Goal: Transaction & Acquisition: Book appointment/travel/reservation

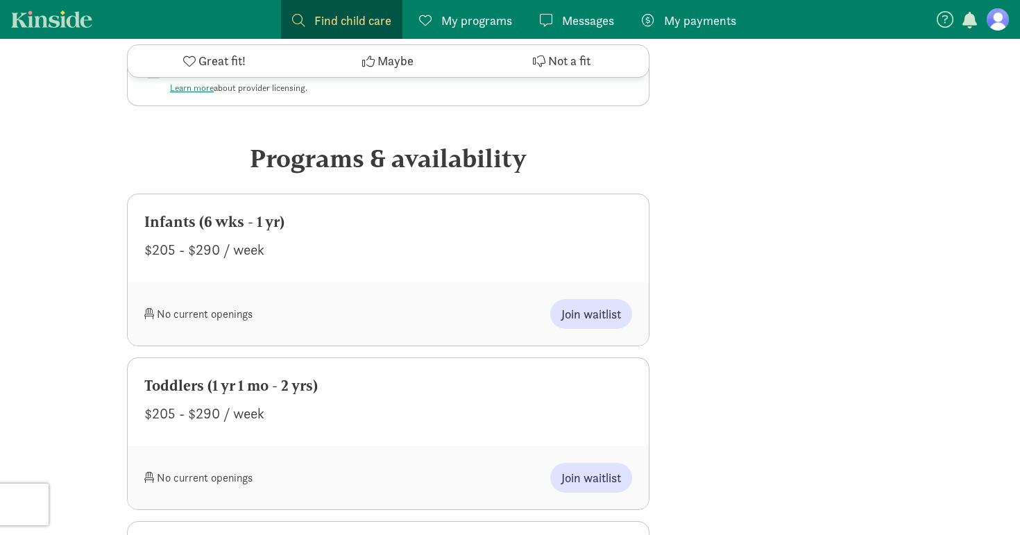
scroll to position [639, 0]
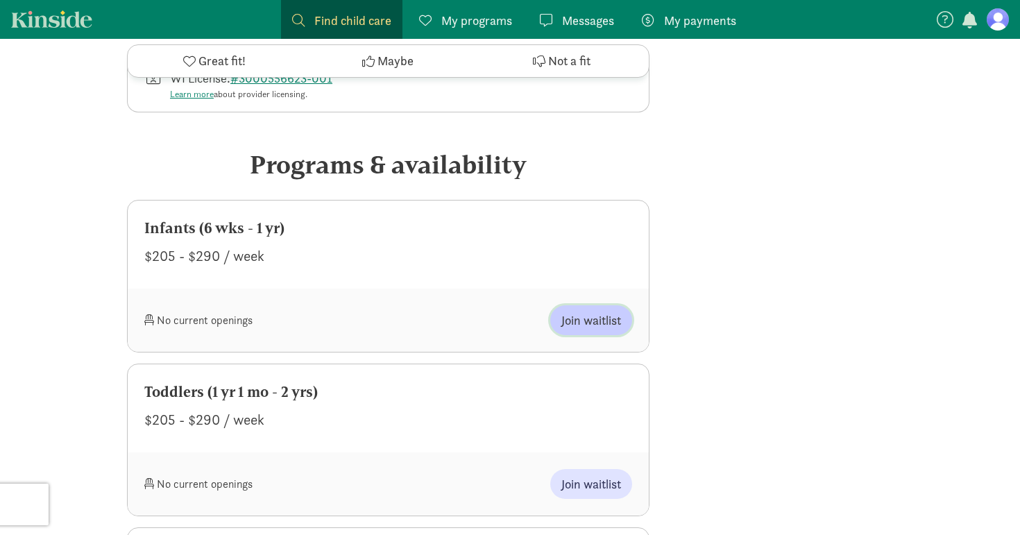
click at [595, 311] on span "Join waitlist" at bounding box center [591, 320] width 60 height 19
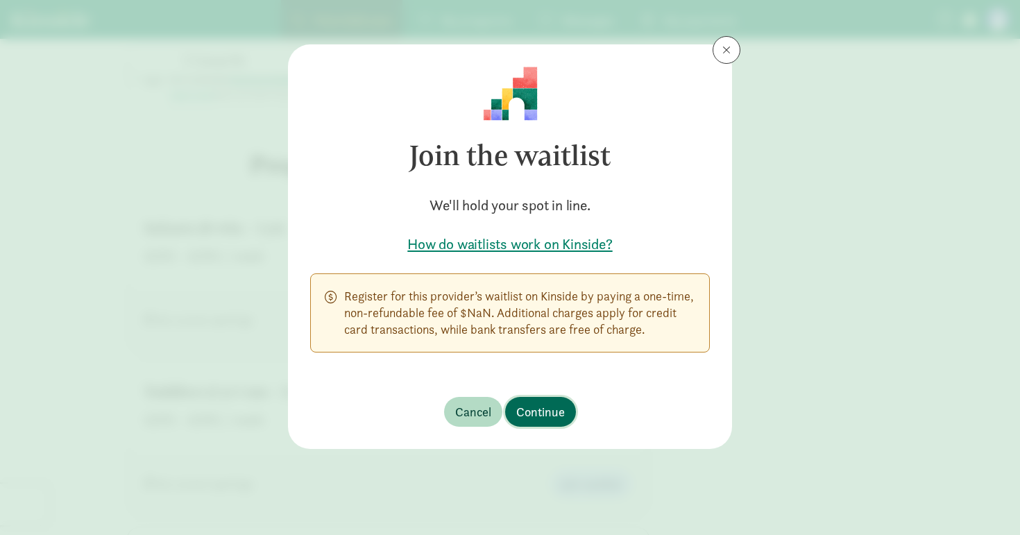
click at [539, 412] on span "Continue" at bounding box center [540, 412] width 49 height 19
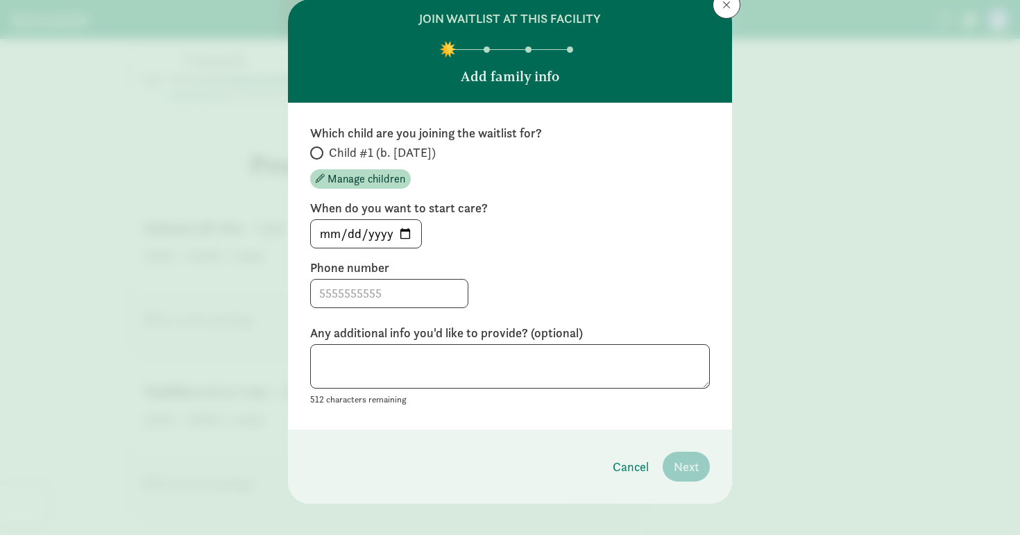
scroll to position [47, 0]
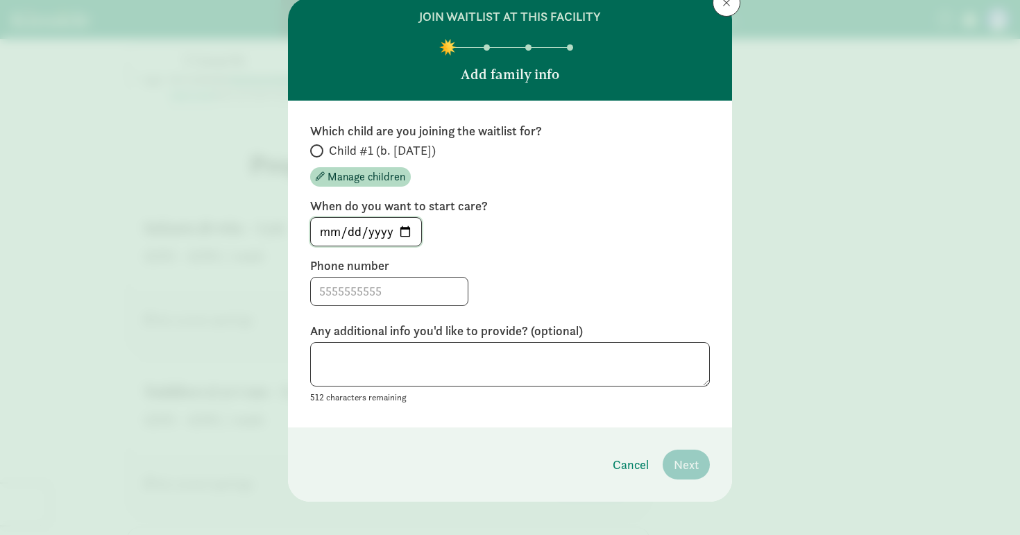
click at [407, 233] on input "[DATE]" at bounding box center [366, 232] width 110 height 28
type input "[DATE]"
click at [392, 303] on input at bounding box center [389, 292] width 157 height 28
type input "8153740977"
click at [430, 357] on textarea at bounding box center [510, 364] width 400 height 45
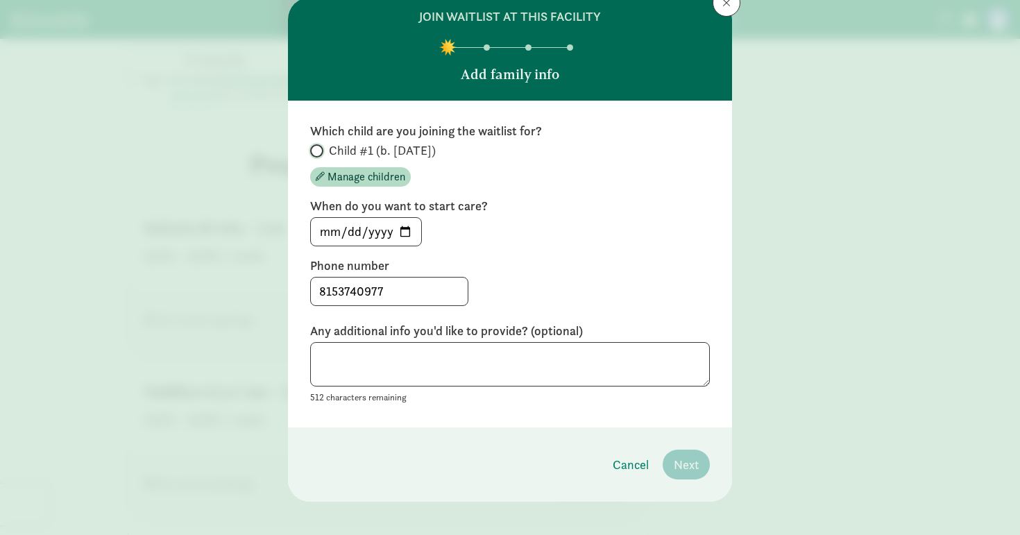
click at [317, 148] on input "Child #1 (b. [DATE])" at bounding box center [314, 150] width 9 height 9
radio input "true"
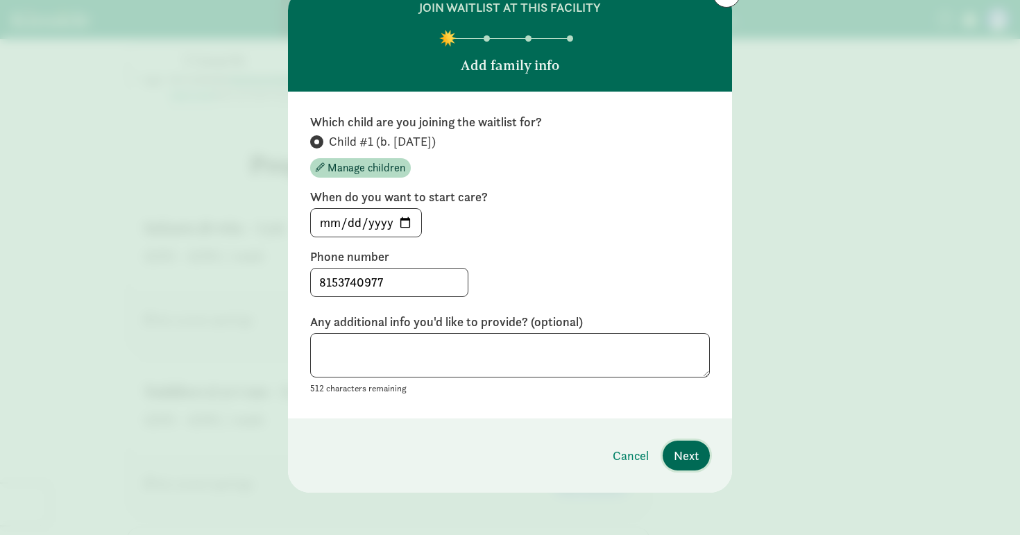
click at [678, 459] on span "Next" at bounding box center [686, 455] width 25 height 19
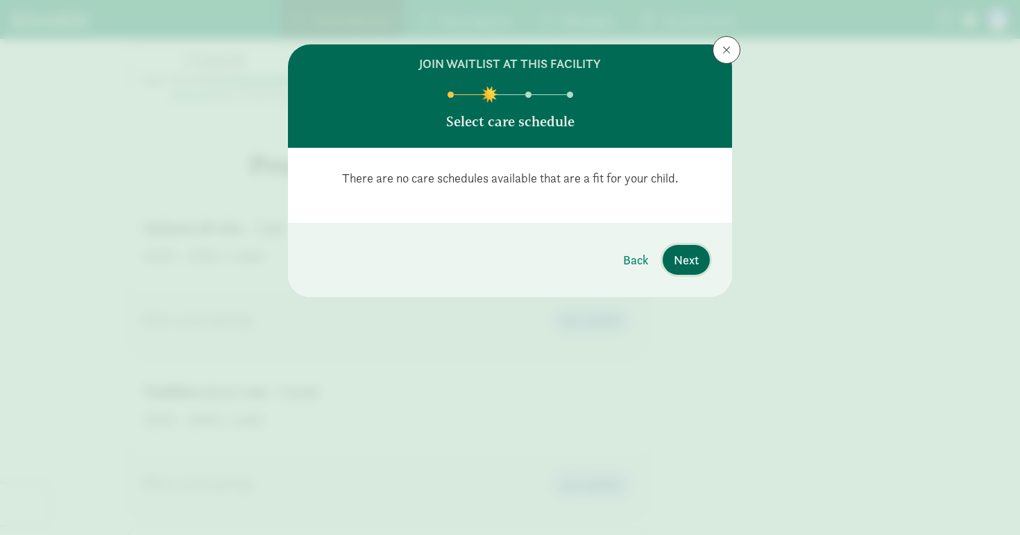
click at [682, 261] on span "Next" at bounding box center [686, 260] width 25 height 19
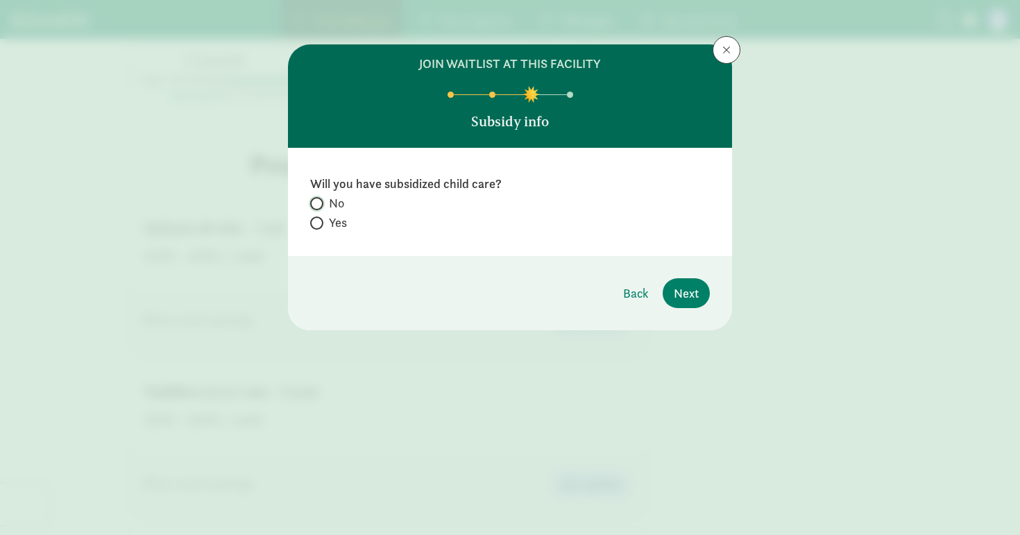
click at [312, 205] on input "No" at bounding box center [314, 203] width 9 height 9
radio input "true"
click at [675, 291] on span "Next" at bounding box center [686, 293] width 25 height 19
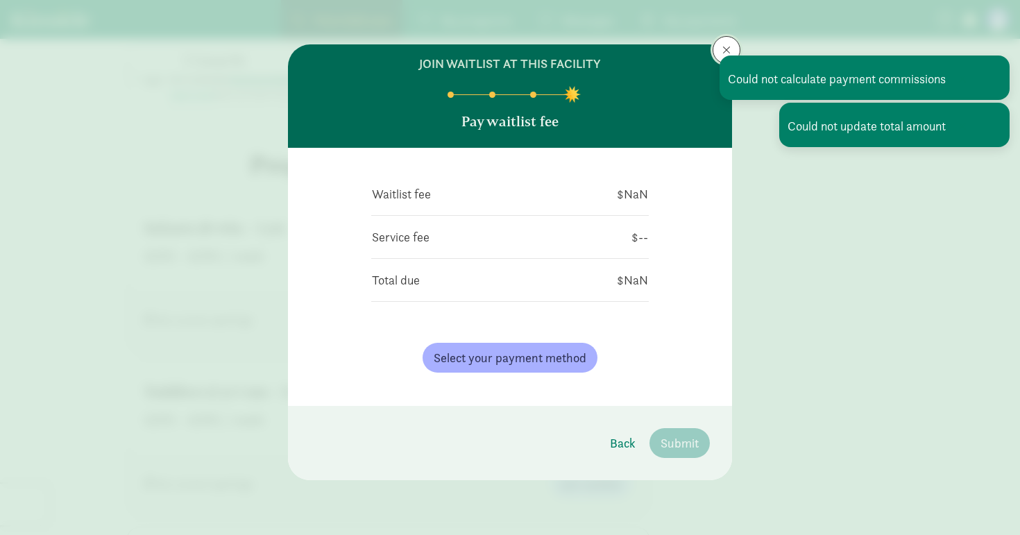
click at [719, 42] on button at bounding box center [727, 50] width 28 height 28
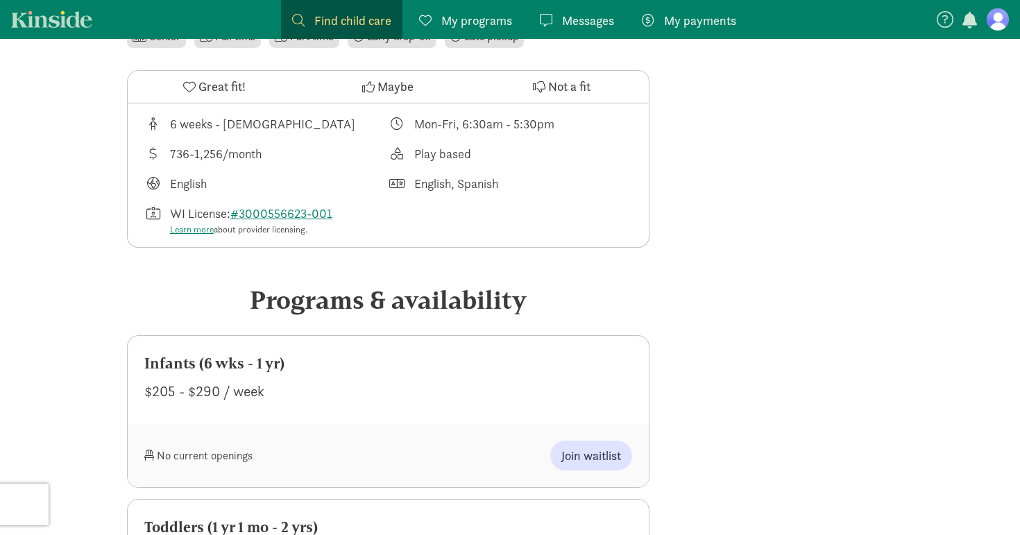
scroll to position [562, 0]
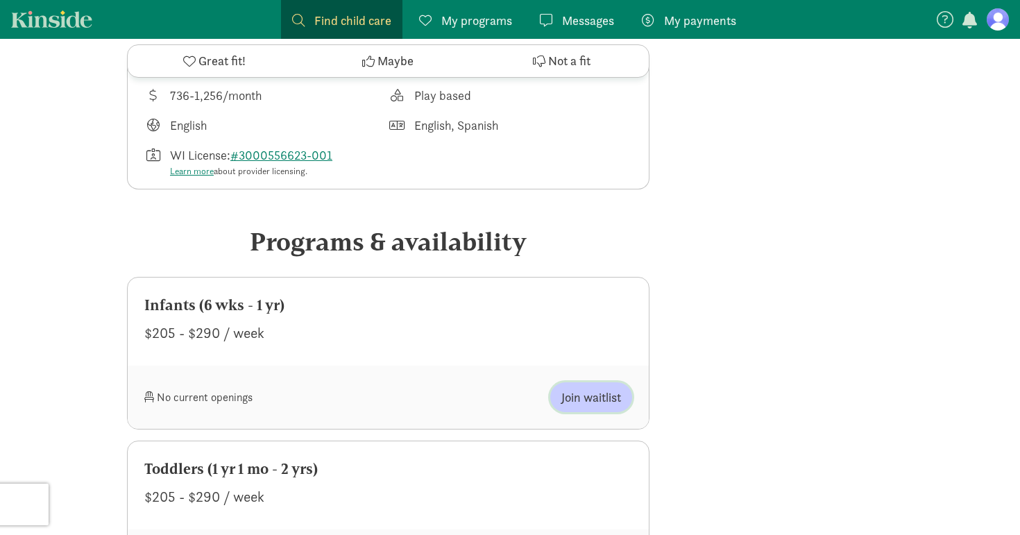
click at [557, 382] on button "Join waitlist" at bounding box center [591, 397] width 82 height 30
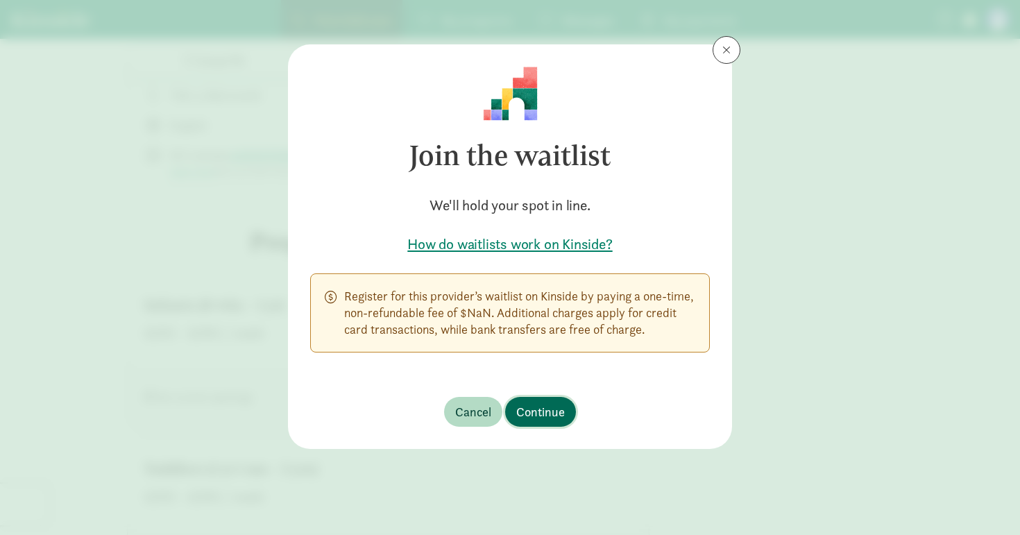
click at [534, 410] on span "Continue" at bounding box center [540, 412] width 49 height 19
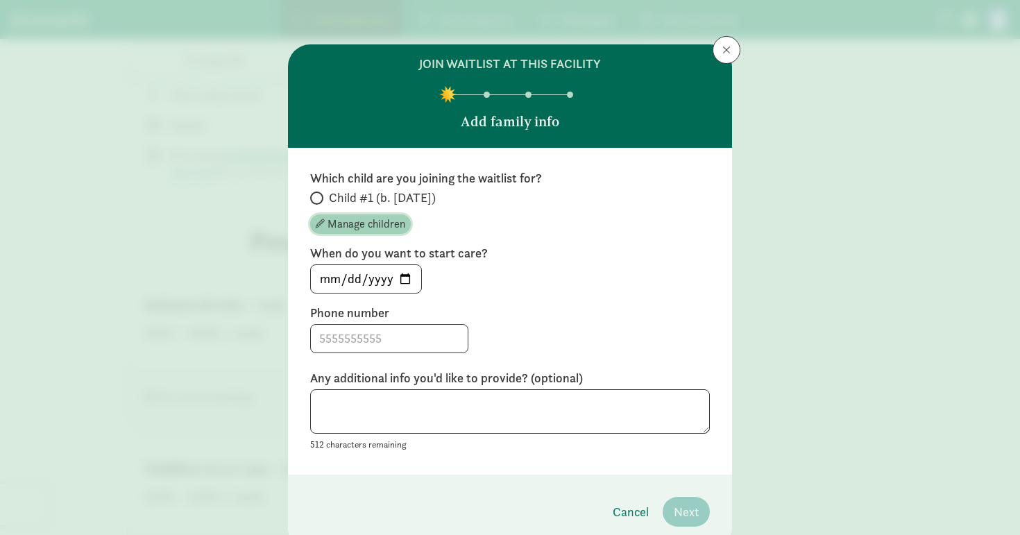
click at [357, 224] on span "Manage children" at bounding box center [367, 224] width 78 height 17
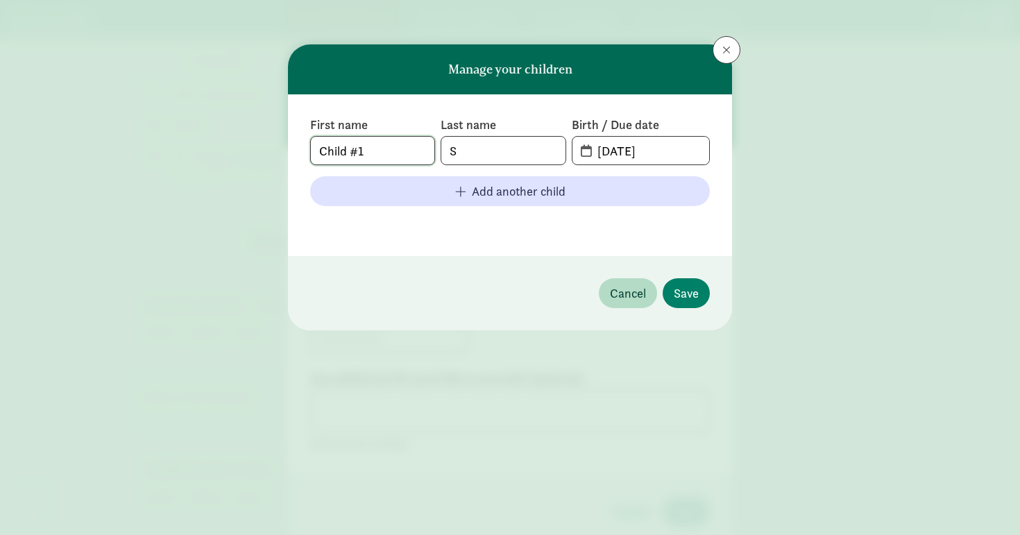
click at [375, 158] on input "Child #1" at bounding box center [373, 151] width 124 height 28
click at [517, 151] on input "S" at bounding box center [503, 151] width 124 height 28
type input "Satek"
click at [682, 296] on span "Save" at bounding box center [686, 293] width 25 height 19
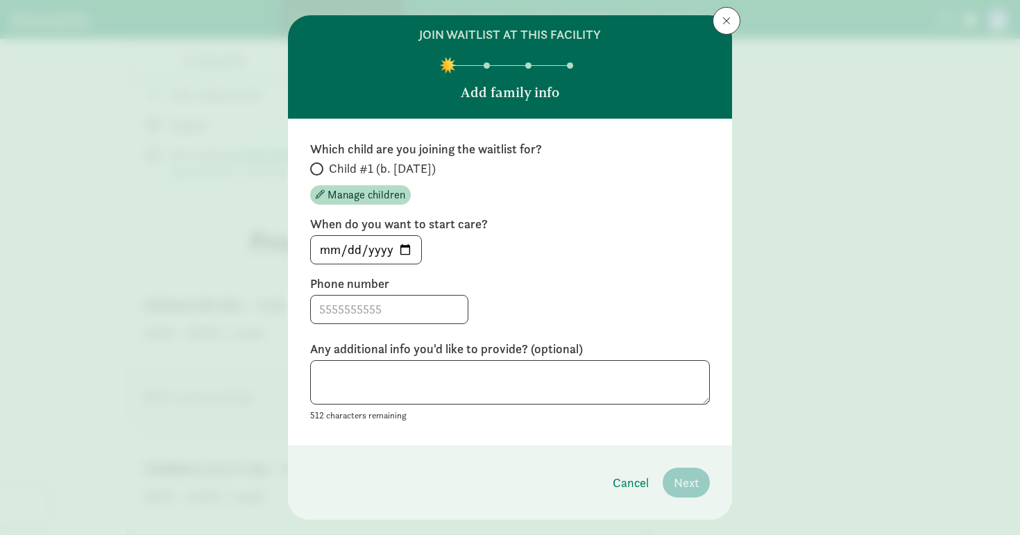
scroll to position [40, 0]
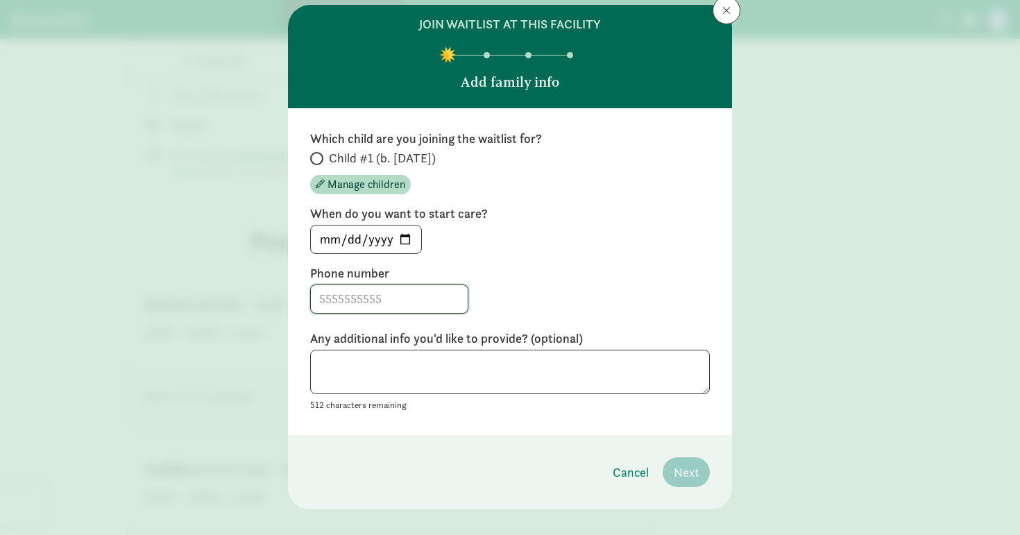
click at [380, 302] on input at bounding box center [389, 299] width 157 height 28
type input "8153740977"
click at [405, 235] on input "[DATE]" at bounding box center [366, 240] width 110 height 28
type input "[DATE]"
click at [319, 153] on span at bounding box center [316, 158] width 13 height 13
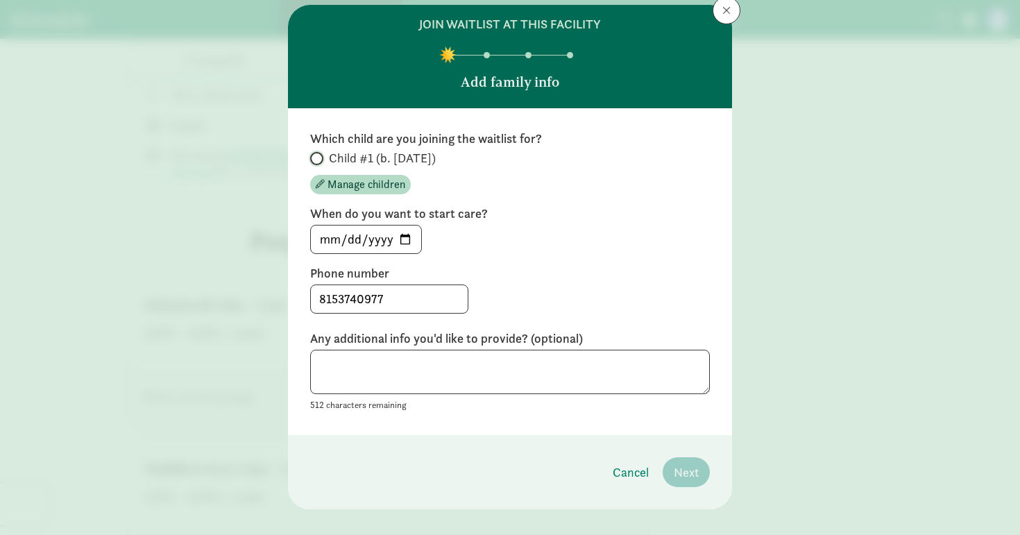
click at [319, 154] on input "Child #1 (b. [DATE])" at bounding box center [314, 158] width 9 height 9
radio input "true"
click at [681, 465] on span "Next" at bounding box center [686, 472] width 25 height 19
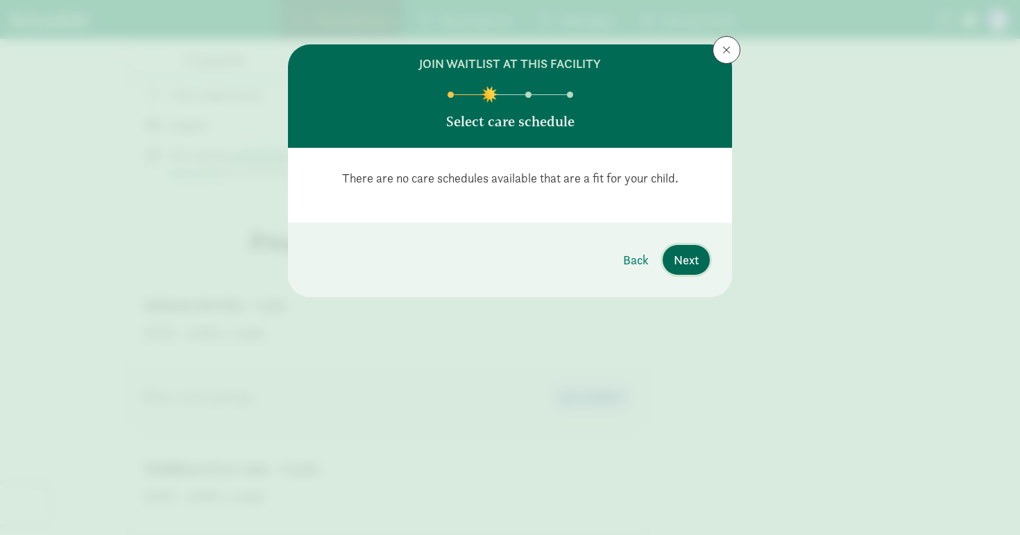
click at [681, 259] on span "Next" at bounding box center [686, 260] width 25 height 19
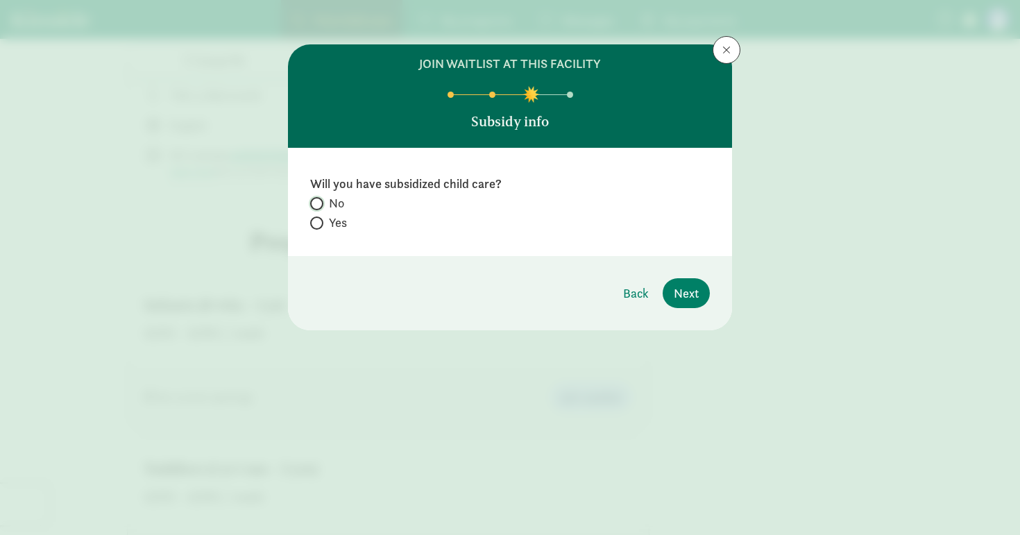
click at [317, 201] on input "No" at bounding box center [314, 203] width 9 height 9
radio input "true"
click at [687, 302] on span "Next" at bounding box center [686, 293] width 25 height 19
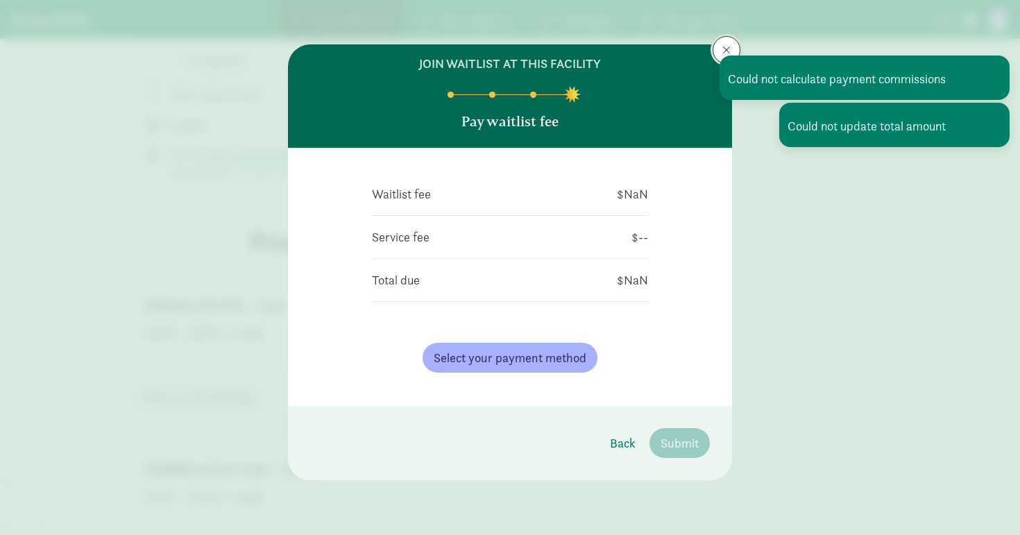
click at [724, 47] on span at bounding box center [727, 49] width 8 height 11
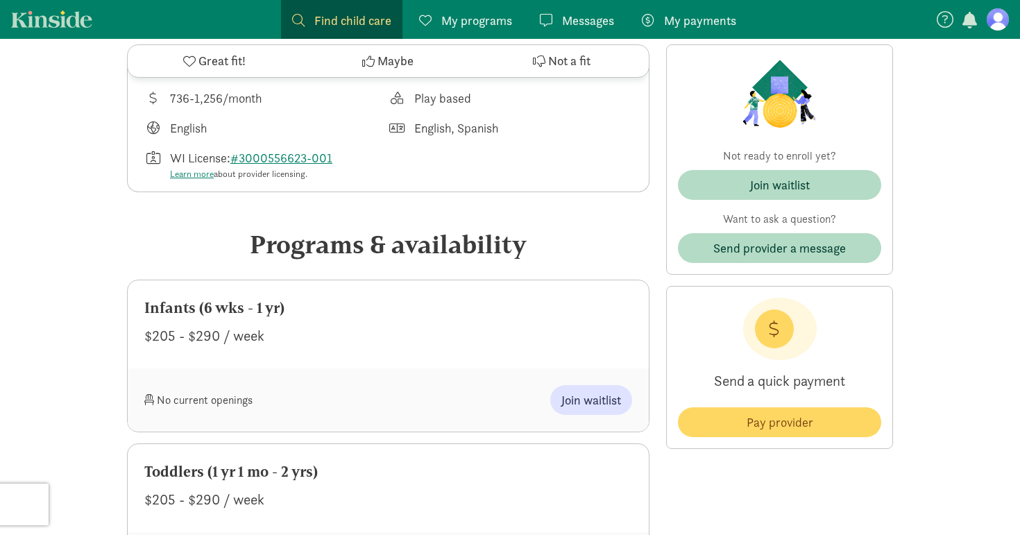
scroll to position [630, 0]
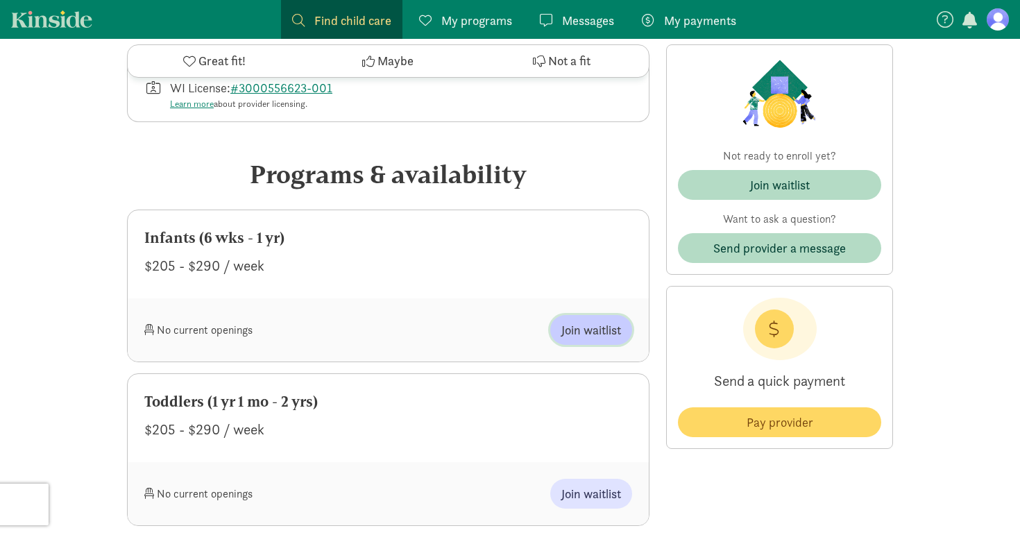
click at [577, 321] on span "Join waitlist" at bounding box center [591, 330] width 60 height 19
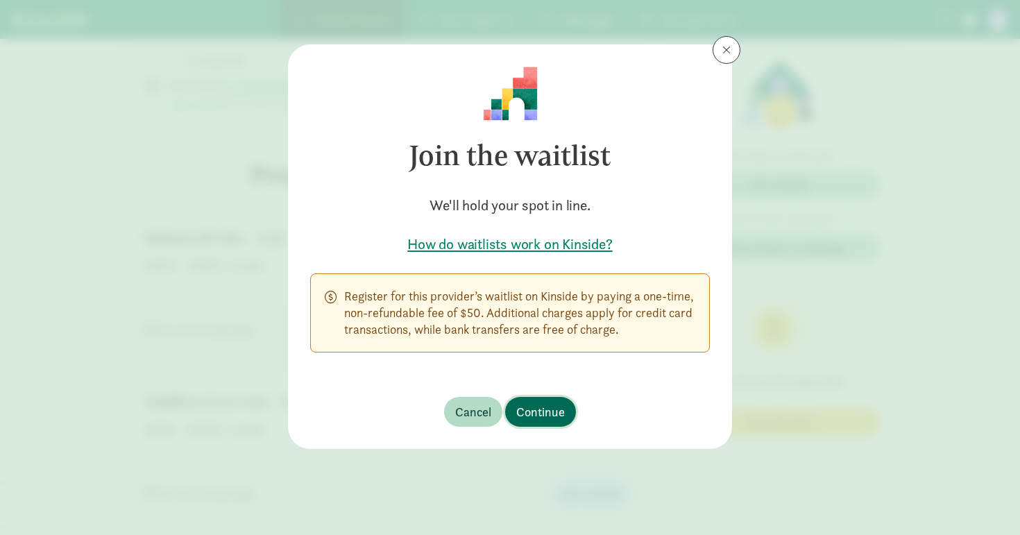
click at [542, 407] on span "Continue" at bounding box center [540, 412] width 49 height 19
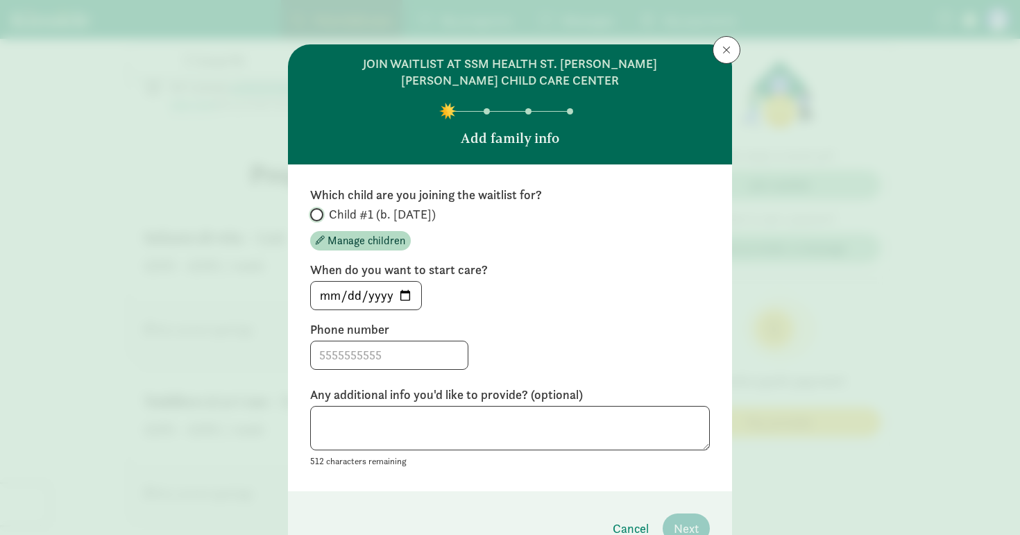
click at [317, 210] on input "Child #1 (b. [DATE])" at bounding box center [314, 214] width 9 height 9
radio input "true"
click at [725, 54] on span at bounding box center [727, 49] width 8 height 11
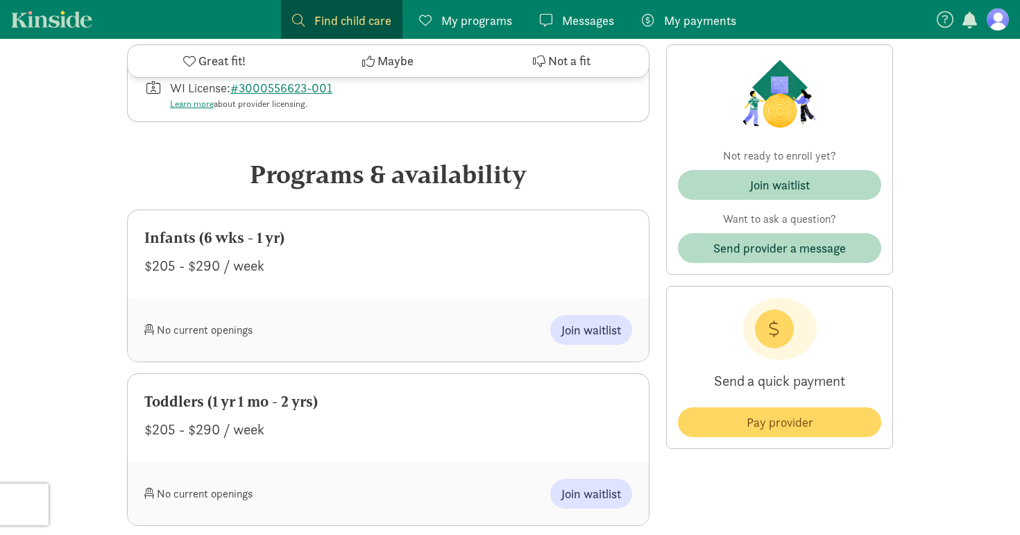
click at [995, 18] on figure at bounding box center [998, 19] width 22 height 22
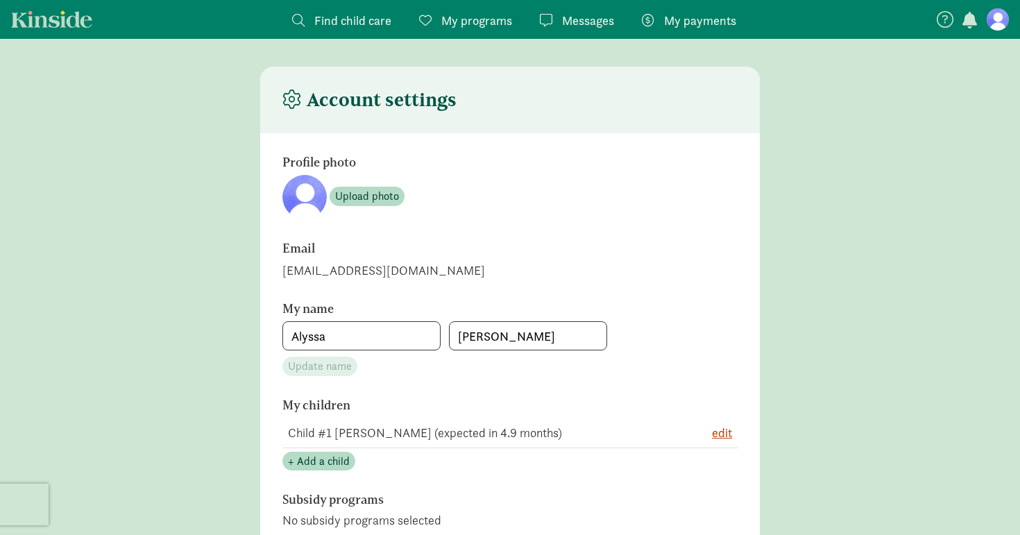
click at [328, 18] on span "Find child care" at bounding box center [352, 20] width 77 height 19
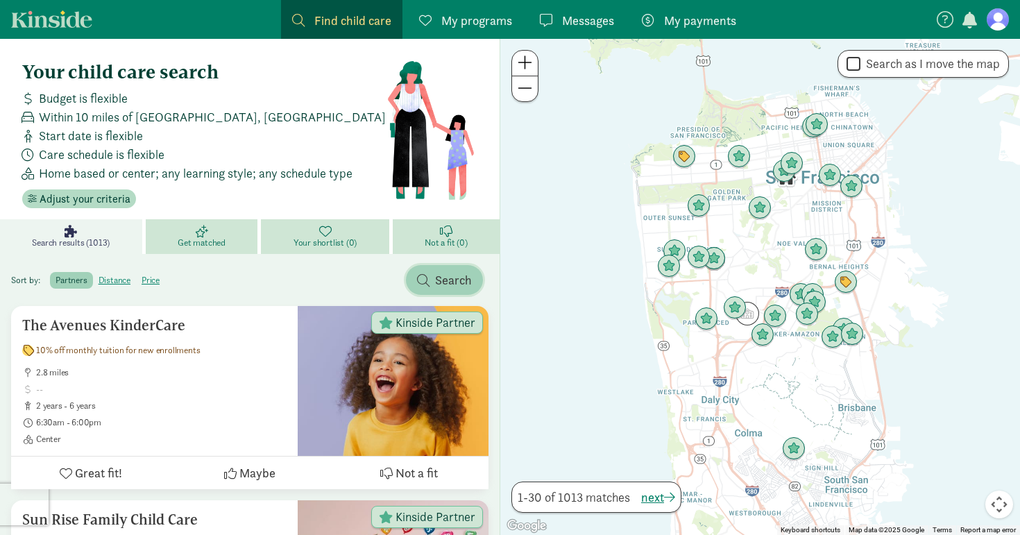
click at [462, 278] on span "Search" at bounding box center [453, 280] width 37 height 19
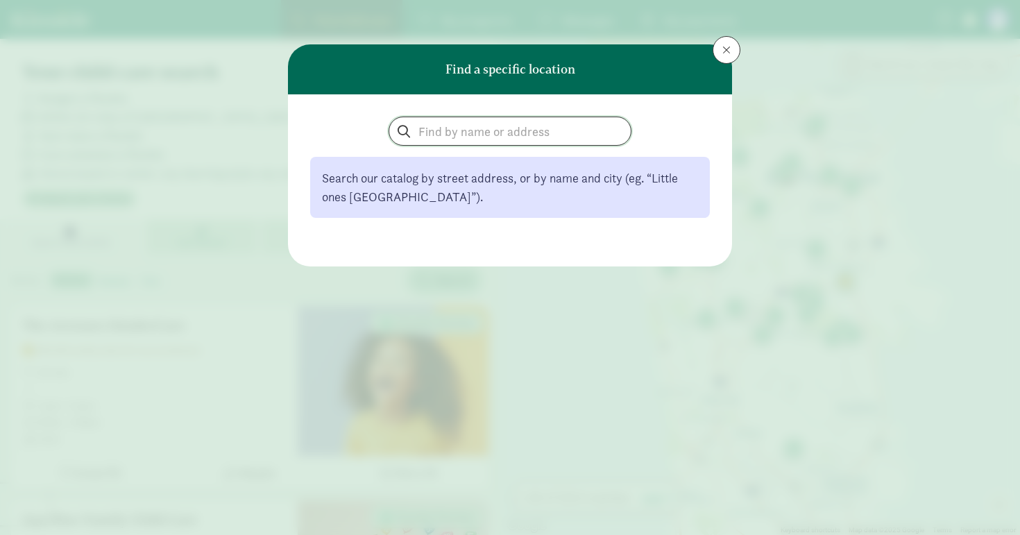
click at [471, 140] on input "search" at bounding box center [510, 131] width 242 height 28
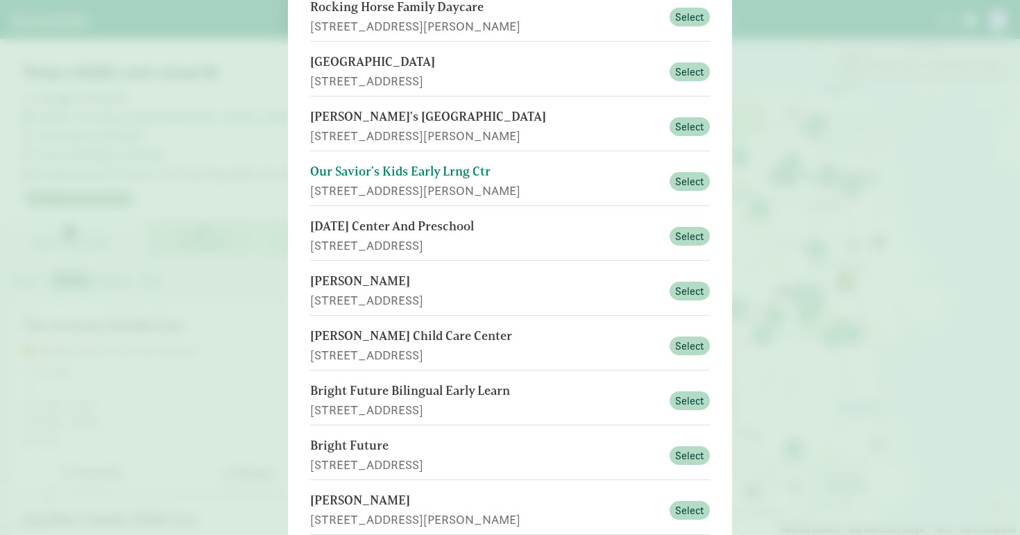
scroll to position [166, 0]
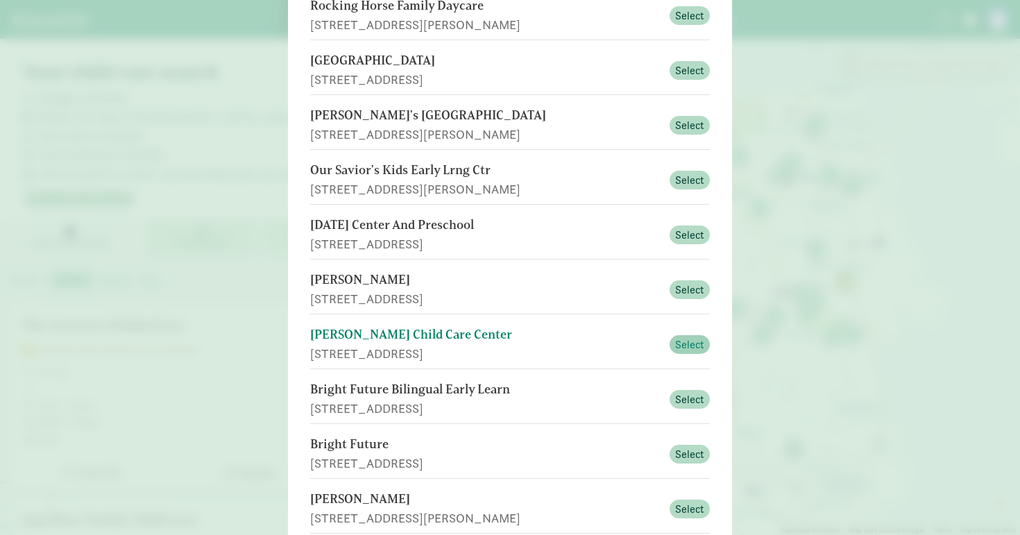
type input "baraboo"
click at [680, 345] on span "Select" at bounding box center [689, 345] width 29 height 17
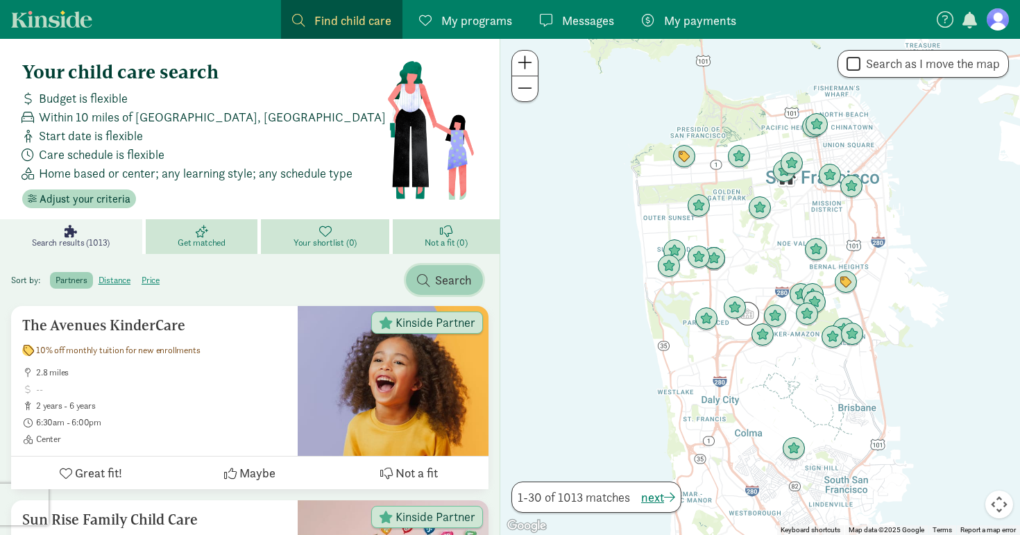
click at [432, 276] on span "Search" at bounding box center [444, 280] width 55 height 19
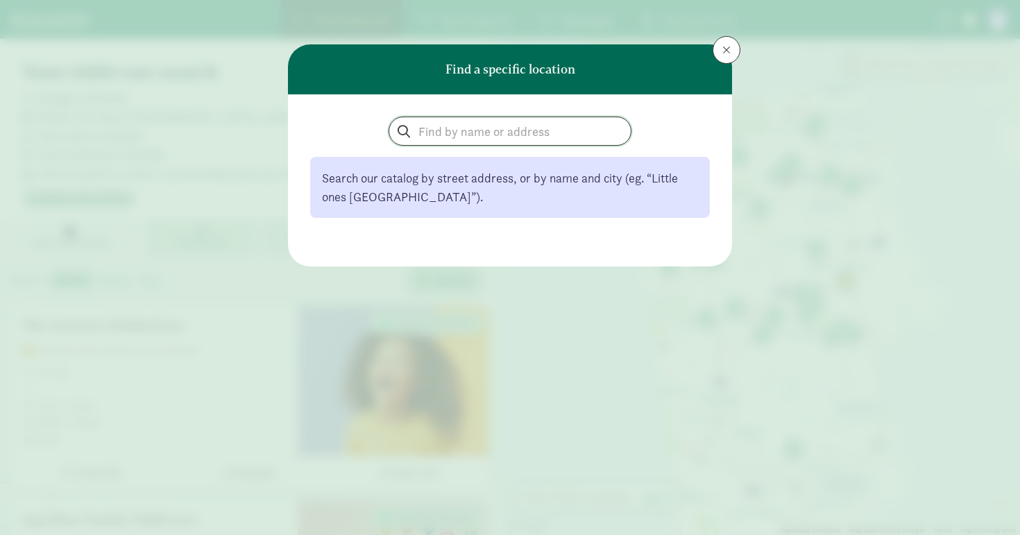
click at [477, 139] on input "search" at bounding box center [510, 131] width 242 height 28
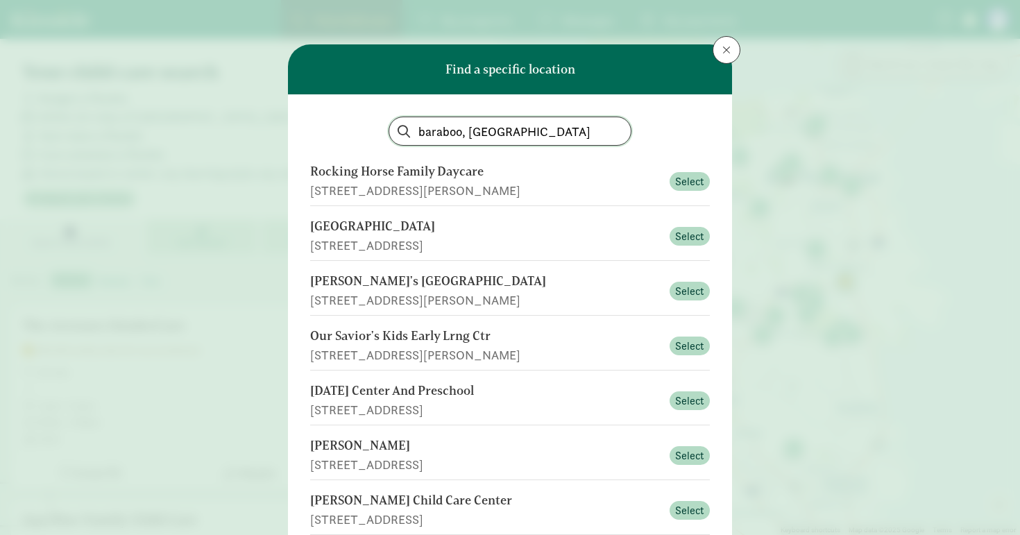
type input "baraboo, wi"
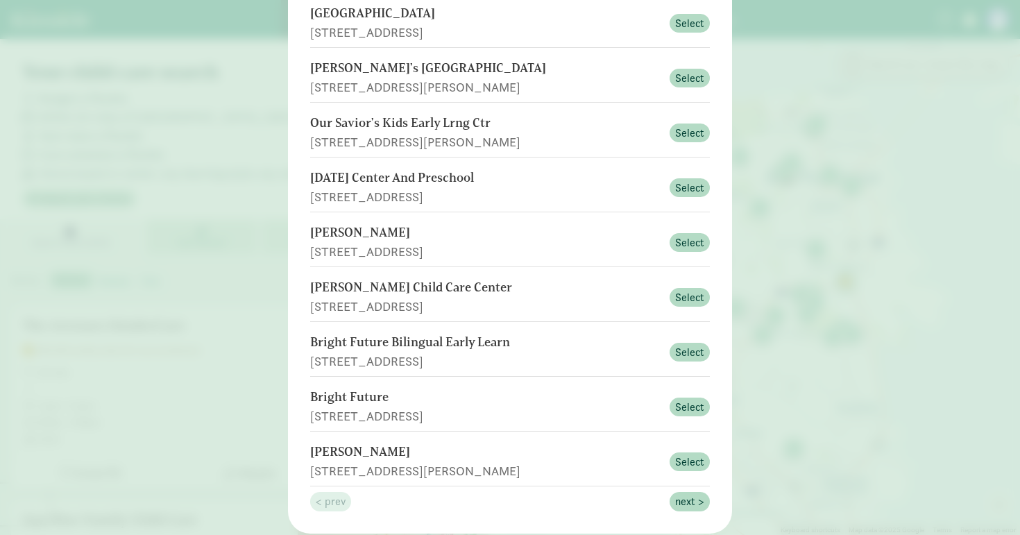
scroll to position [214, 0]
click at [695, 301] on span "Select" at bounding box center [689, 297] width 29 height 17
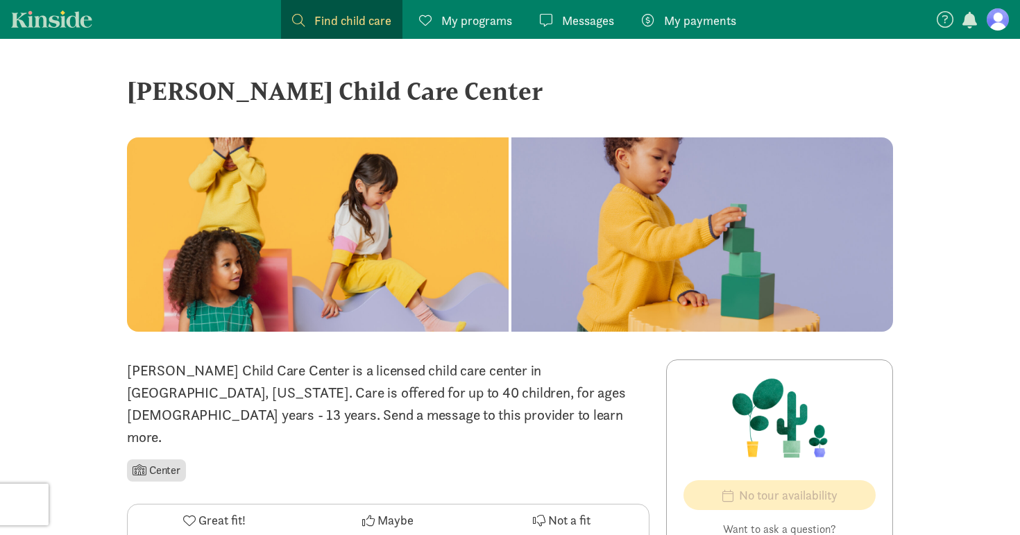
click at [335, 23] on span "Find child care" at bounding box center [352, 20] width 77 height 19
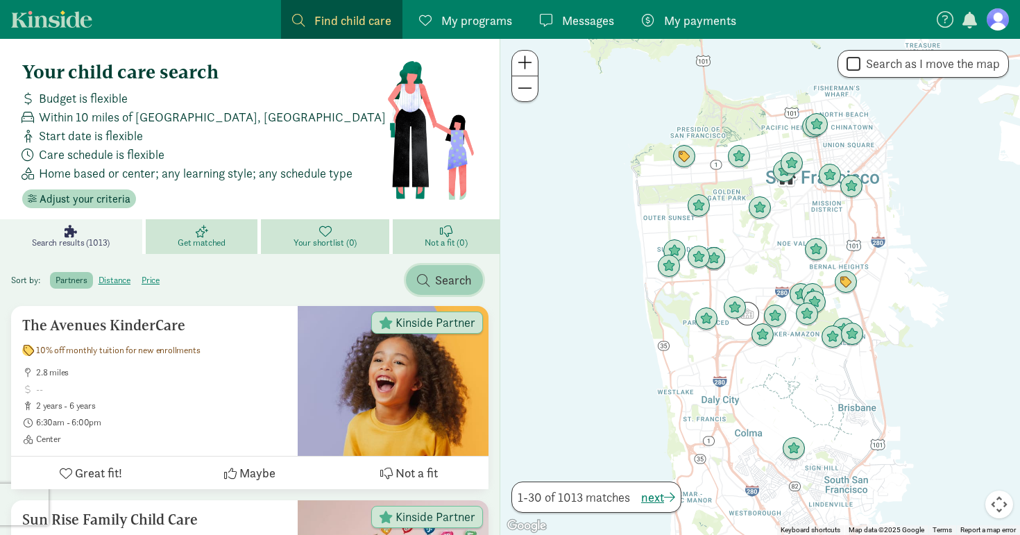
click at [420, 281] on span "button" at bounding box center [423, 280] width 12 height 12
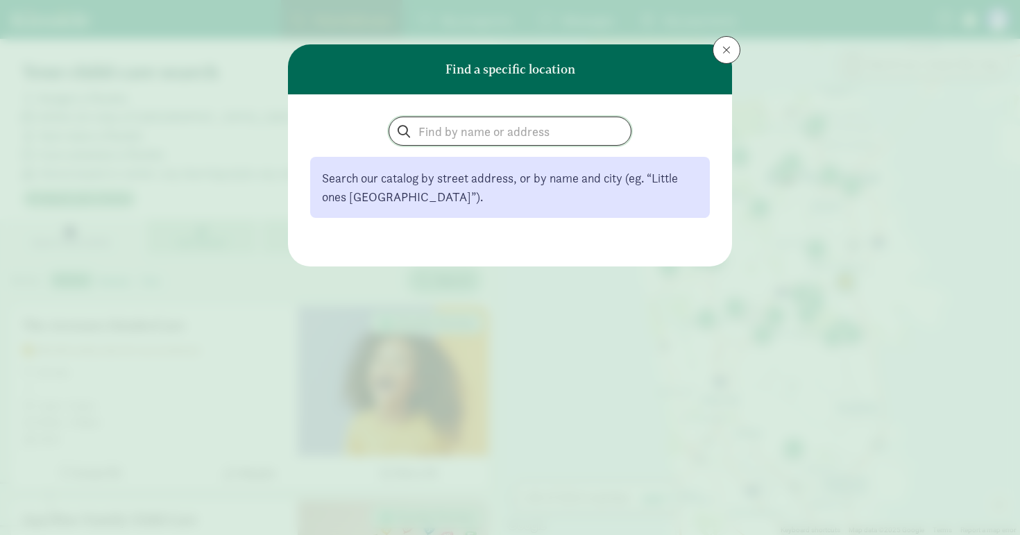
click at [484, 134] on input "search" at bounding box center [510, 131] width 242 height 28
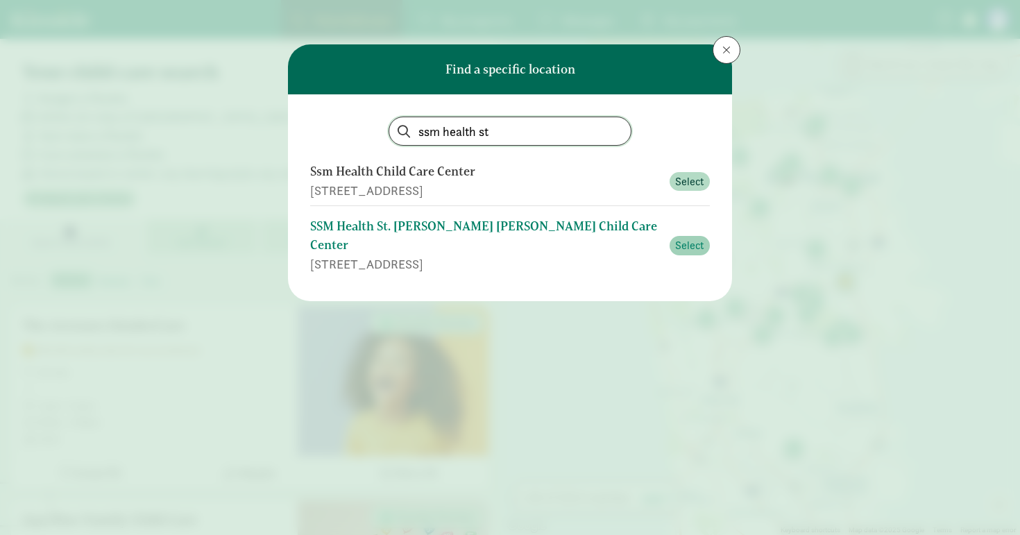
type input "ssm health st"
click at [689, 237] on span "Select" at bounding box center [689, 245] width 29 height 17
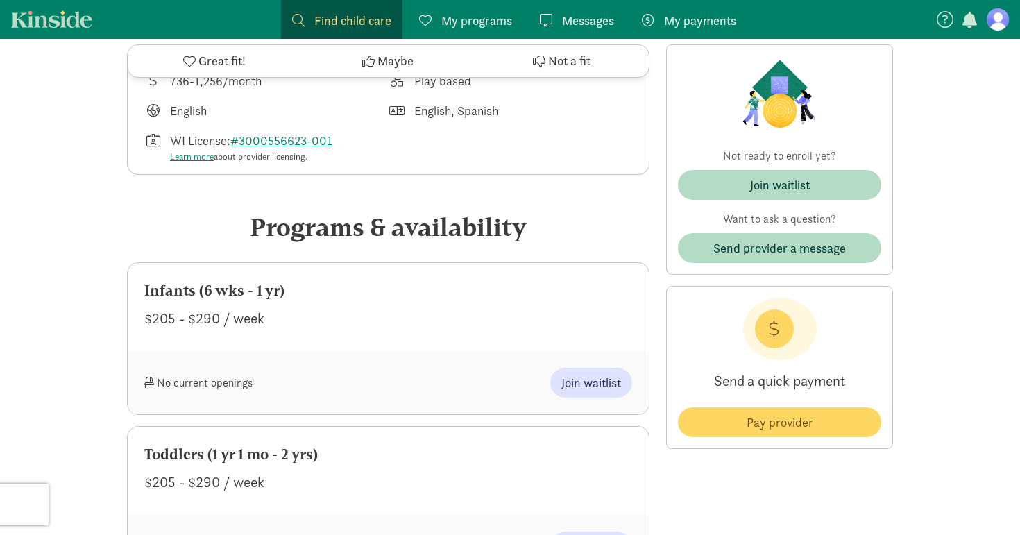
scroll to position [584, 0]
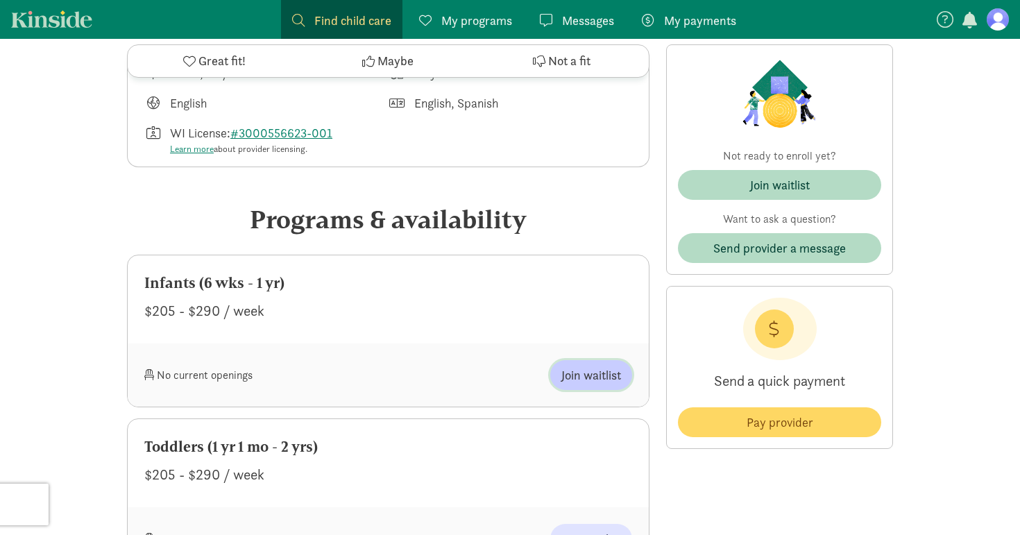
click at [584, 366] on span "Join waitlist" at bounding box center [591, 375] width 60 height 19
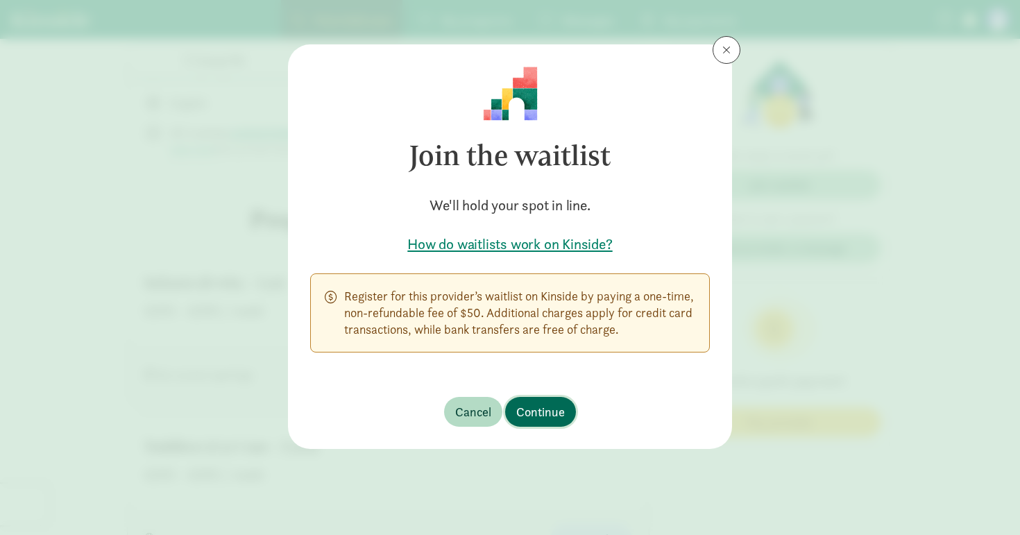
click at [552, 411] on span "Continue" at bounding box center [540, 412] width 49 height 19
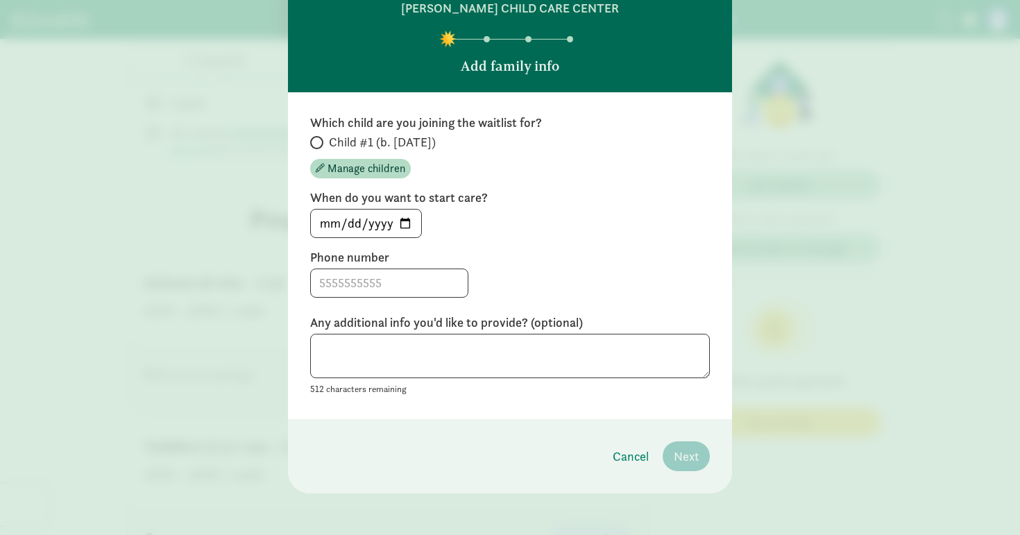
scroll to position [73, 0]
click at [314, 144] on input "Child #1 (b. [DATE])" at bounding box center [314, 141] width 9 height 9
radio input "true"
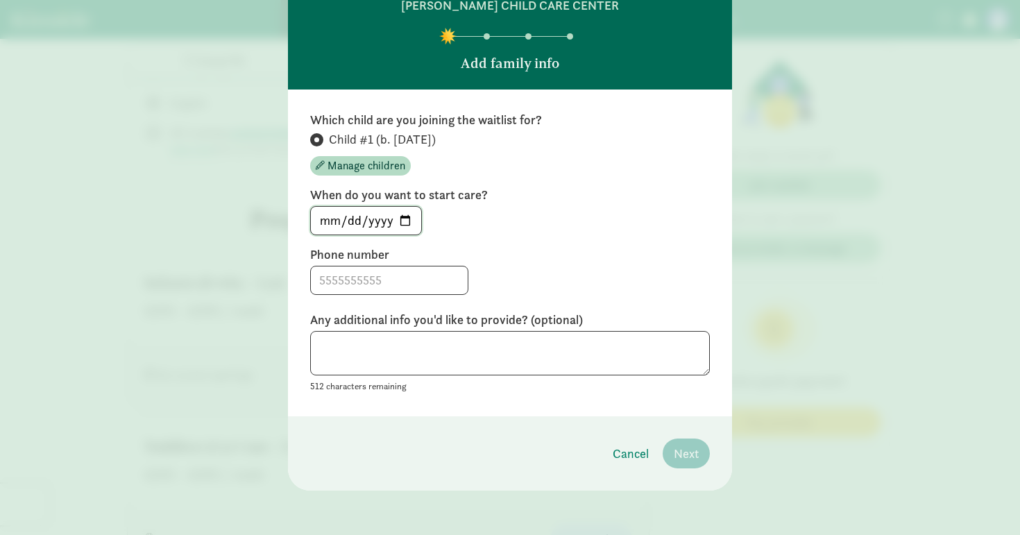
click at [400, 223] on input "2025-08-27" at bounding box center [366, 221] width 110 height 28
type input "2026-08-26"
click at [385, 288] on input at bounding box center [389, 281] width 157 height 28
type input "8153740977"
click at [682, 449] on span "Next" at bounding box center [686, 453] width 25 height 19
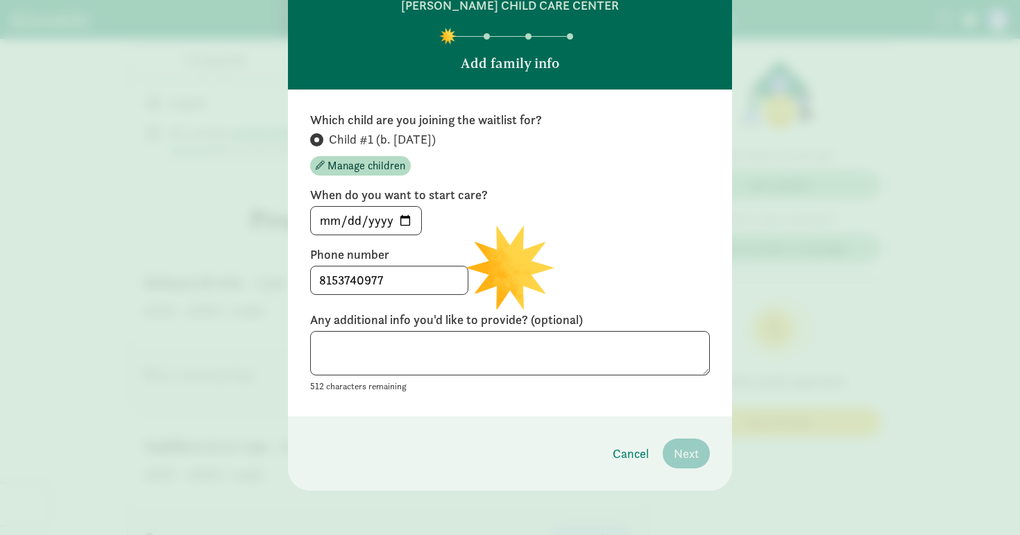
scroll to position [0, 0]
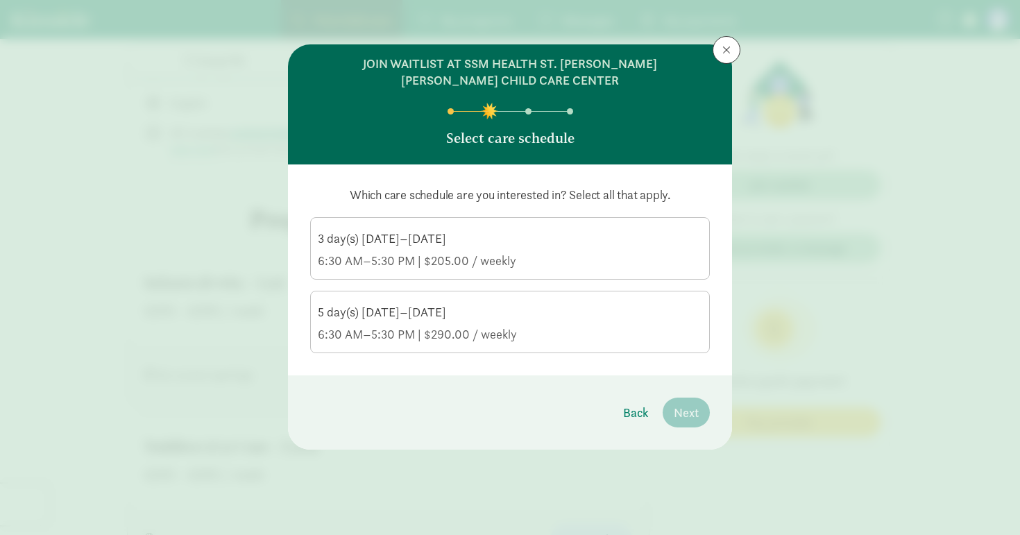
click at [459, 244] on div "3 day(s) Monday–Friday" at bounding box center [510, 238] width 385 height 17
click at [0, 0] on input "3 day(s) Monday–Friday 6:30 AM–5:30 PM | $205.00 / weekly" at bounding box center [0, 0] width 0 height 0
click at [471, 316] on div "5 day(s) Monday–Friday" at bounding box center [510, 312] width 385 height 17
click at [0, 0] on input "5 day(s) Monday–Friday 6:30 AM–5:30 PM | $290.00 / weekly" at bounding box center [0, 0] width 0 height 0
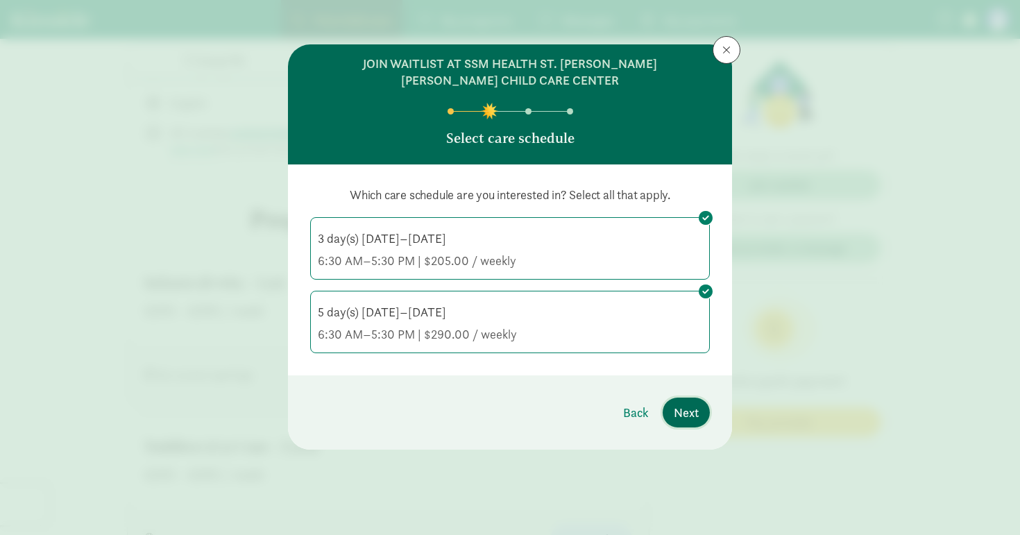
click at [691, 409] on span "Next" at bounding box center [686, 412] width 25 height 19
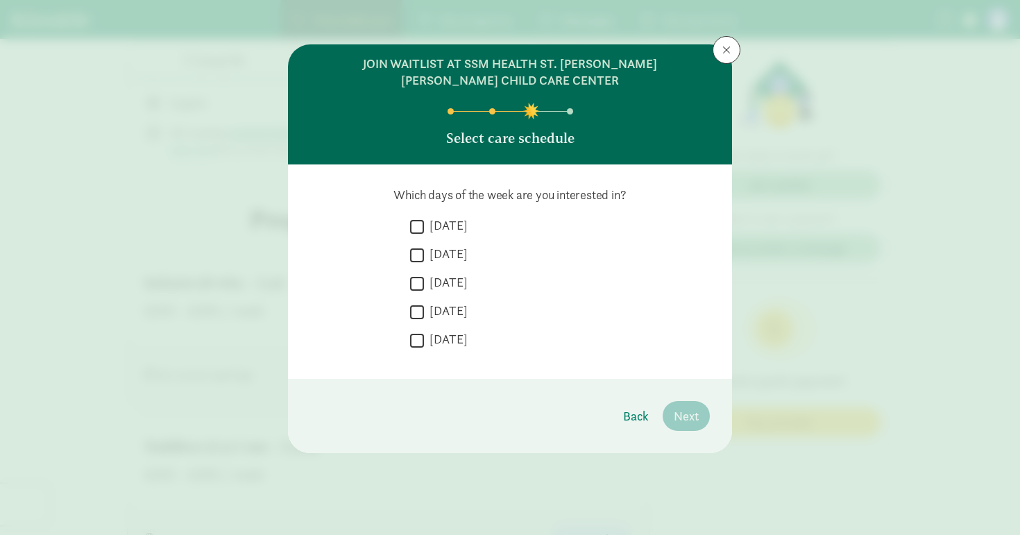
click at [419, 228] on input "Monday" at bounding box center [417, 226] width 14 height 19
checkbox input "true"
click at [419, 254] on input "Tuesday" at bounding box center [417, 255] width 14 height 19
checkbox input "true"
click at [419, 278] on input "Wednesday" at bounding box center [417, 283] width 14 height 19
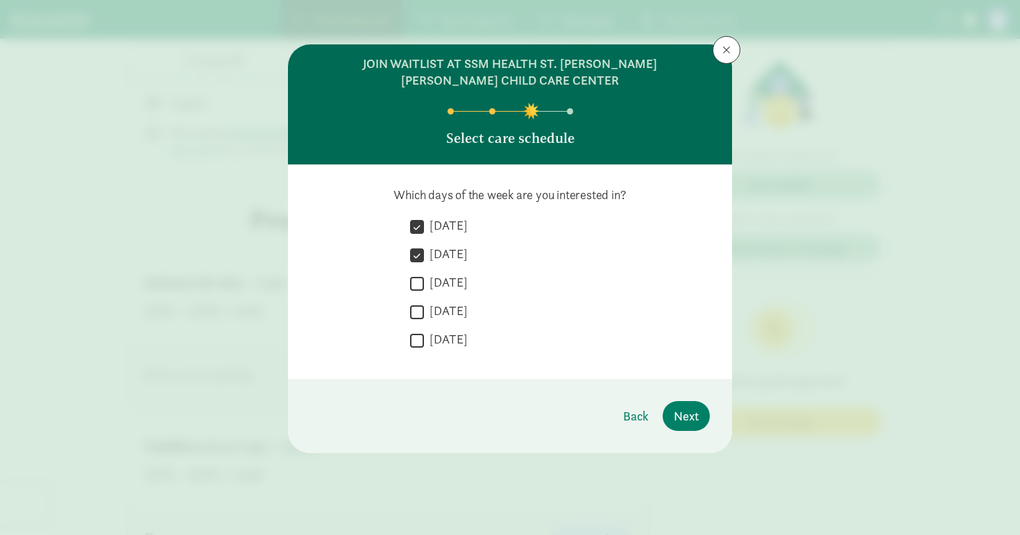
checkbox input "true"
click at [421, 310] on input "Thursday" at bounding box center [417, 312] width 14 height 19
checkbox input "true"
click at [420, 334] on input "Friday" at bounding box center [417, 340] width 14 height 19
checkbox input "true"
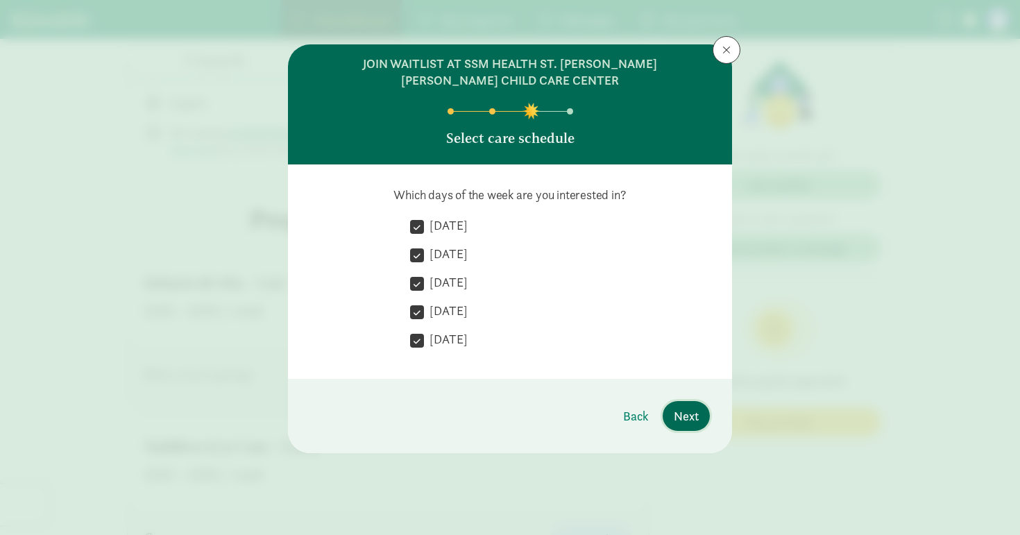
click at [685, 411] on span "Next" at bounding box center [686, 416] width 25 height 19
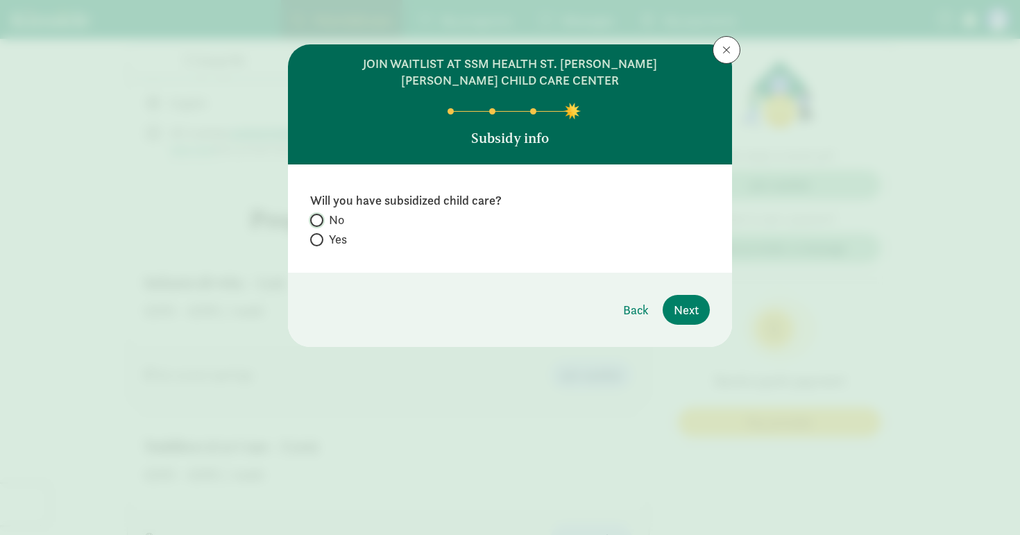
click at [317, 219] on input "No" at bounding box center [314, 220] width 9 height 9
radio input "true"
click at [686, 310] on span "Next" at bounding box center [686, 310] width 25 height 19
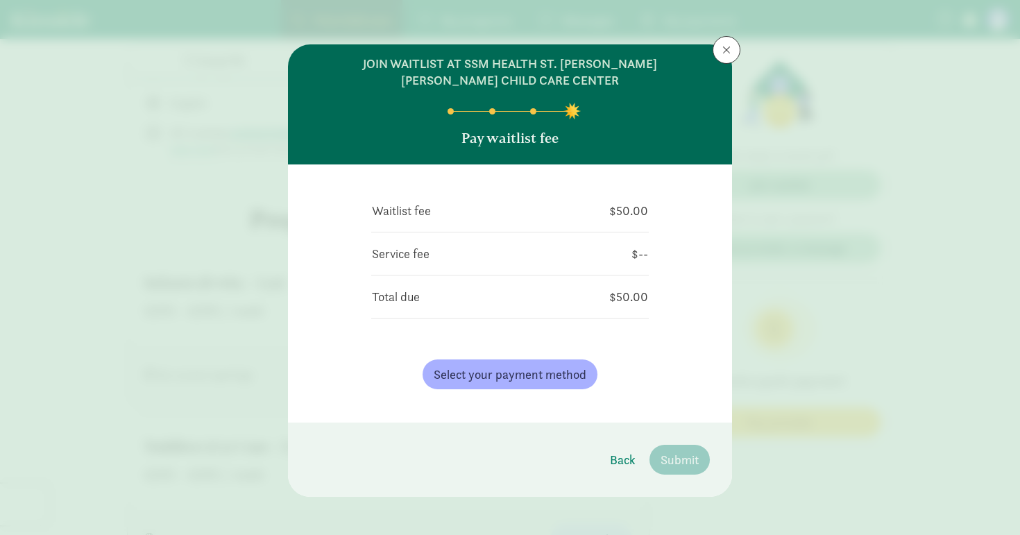
scroll to position [6, 0]
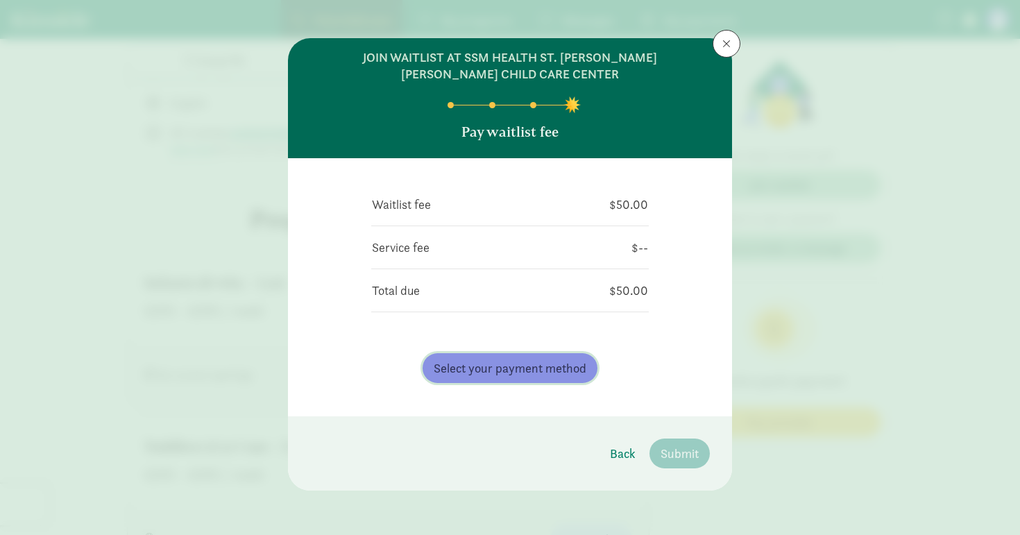
click at [553, 367] on span "Select your payment method" at bounding box center [510, 368] width 153 height 19
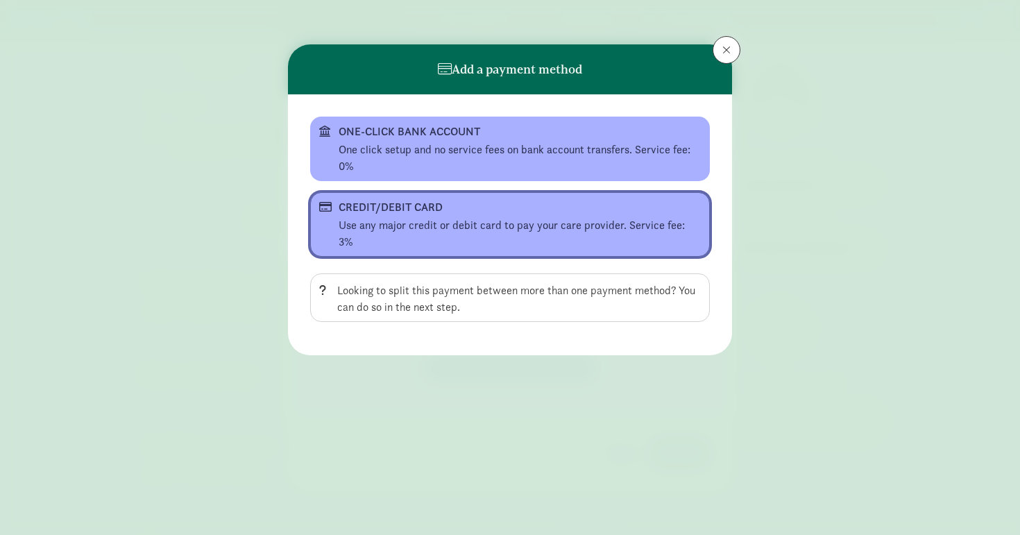
click at [508, 226] on div "Use any major credit or debit card to pay your care provider. Service fee: 3%" at bounding box center [520, 233] width 362 height 33
